Goal: Transaction & Acquisition: Purchase product/service

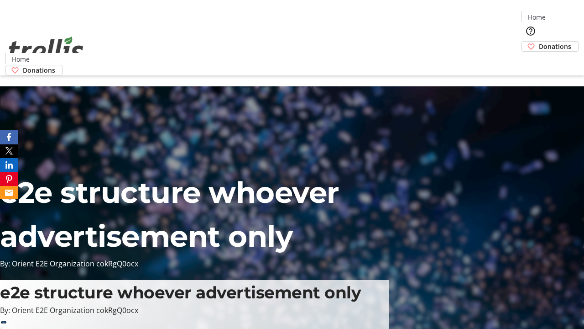
click at [539, 42] on span "Donations" at bounding box center [555, 47] width 32 height 10
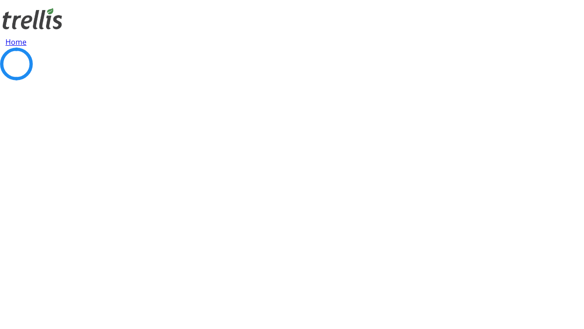
select select "CA"
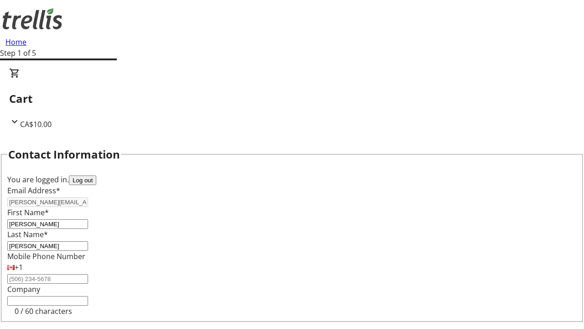
scroll to position [80, 0]
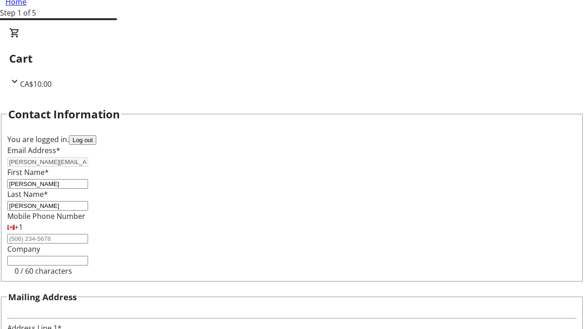
type input "[STREET_ADDRESS][PERSON_NAME]"
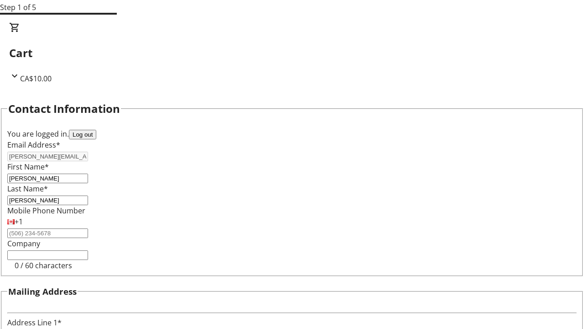
type input "Kelowna"
